Goal: Transaction & Acquisition: Purchase product/service

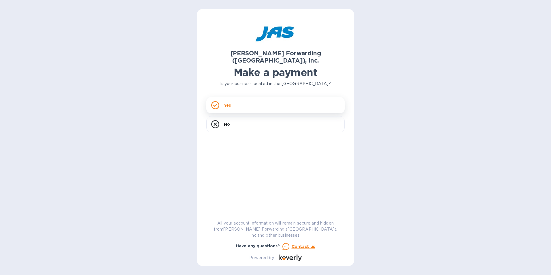
click at [239, 99] on div "Yes" at bounding box center [275, 105] width 138 height 16
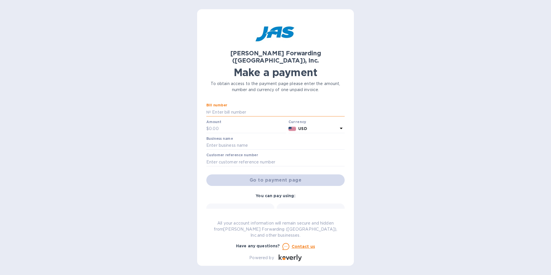
click at [237, 108] on input "text" at bounding box center [278, 112] width 134 height 9
type input "NYC503280115"
click at [211, 125] on input "text" at bounding box center [247, 129] width 77 height 9
type input "1,430.00"
click at [216, 141] on input "text" at bounding box center [275, 145] width 138 height 9
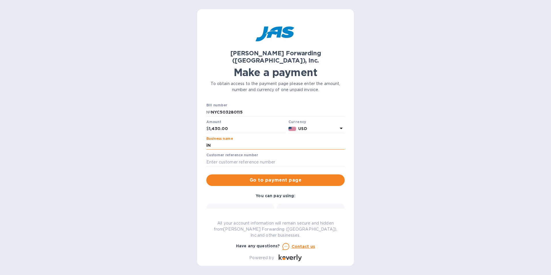
type input "i"
type input "INTERCHEM CORPORATION"
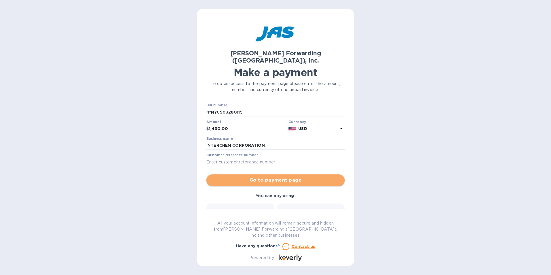
click at [289, 177] on span "Go to payment page" at bounding box center [275, 180] width 129 height 7
